Goal: Information Seeking & Learning: Learn about a topic

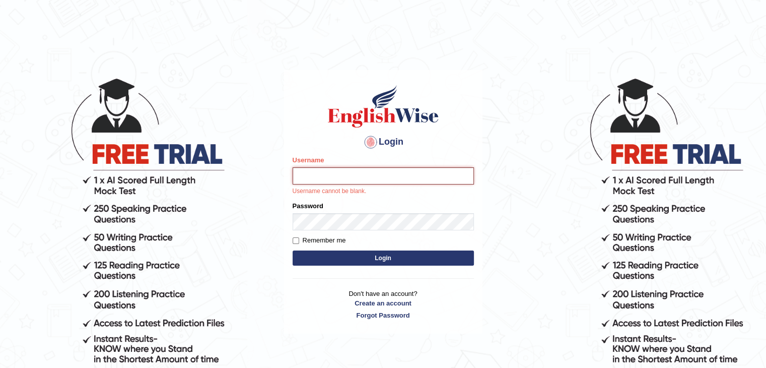
type input "mustafizaziz"
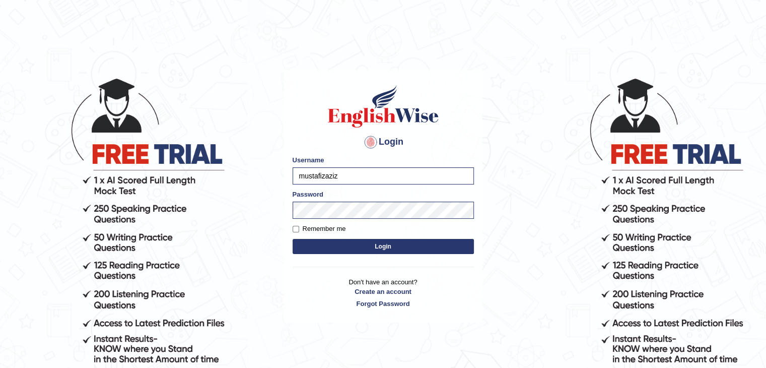
click at [338, 242] on button "Login" at bounding box center [383, 246] width 181 height 15
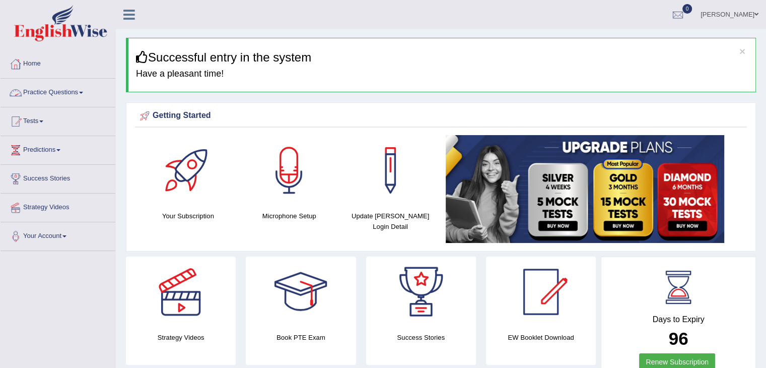
click at [69, 101] on link "Practice Questions" at bounding box center [58, 91] width 115 height 25
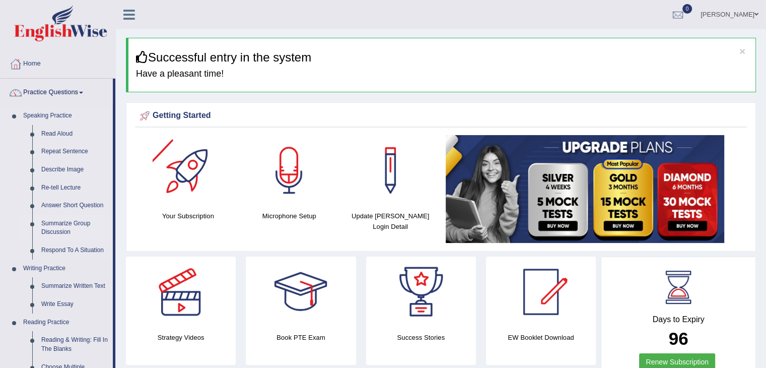
click at [67, 228] on link "Summarize Group Discussion" at bounding box center [75, 228] width 76 height 27
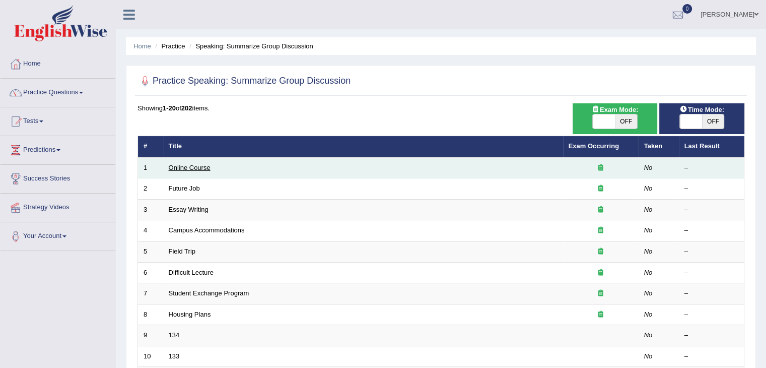
click at [197, 167] on link "Online Course" at bounding box center [190, 168] width 42 height 8
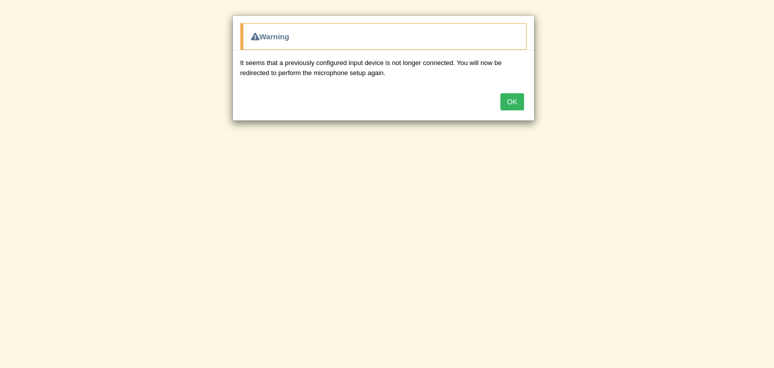
click at [513, 100] on button "OK" at bounding box center [511, 101] width 23 height 17
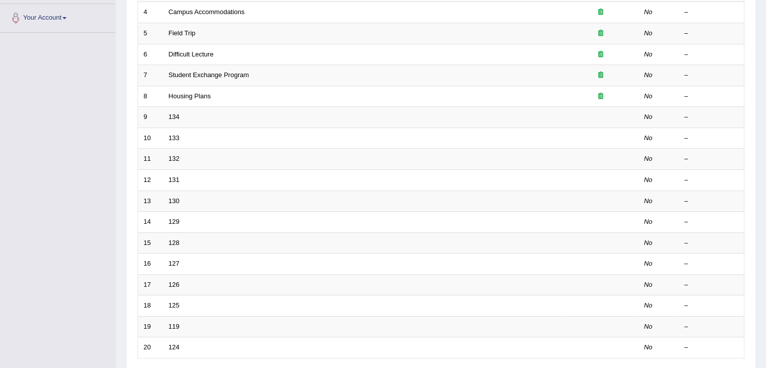
scroll to position [296, 0]
